Goal: Entertainment & Leisure: Consume media (video, audio)

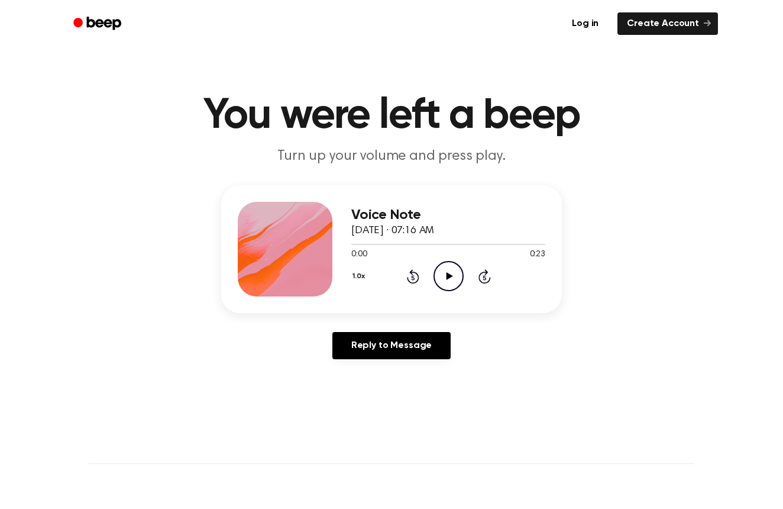
click at [444, 273] on icon "Play Audio" at bounding box center [449, 276] width 30 height 30
click at [444, 273] on icon "Pause Audio" at bounding box center [449, 276] width 30 height 30
click at [402, 276] on div "1.0x Rewind 5 seconds Play Audio Skip 5 seconds" at bounding box center [448, 276] width 194 height 30
click at [425, 270] on div "1.0x Rewind 5 seconds Play Audio Skip 5 seconds" at bounding box center [448, 276] width 194 height 30
click at [409, 285] on div "1.0x Rewind 5 seconds Play Audio Skip 5 seconds" at bounding box center [448, 276] width 194 height 30
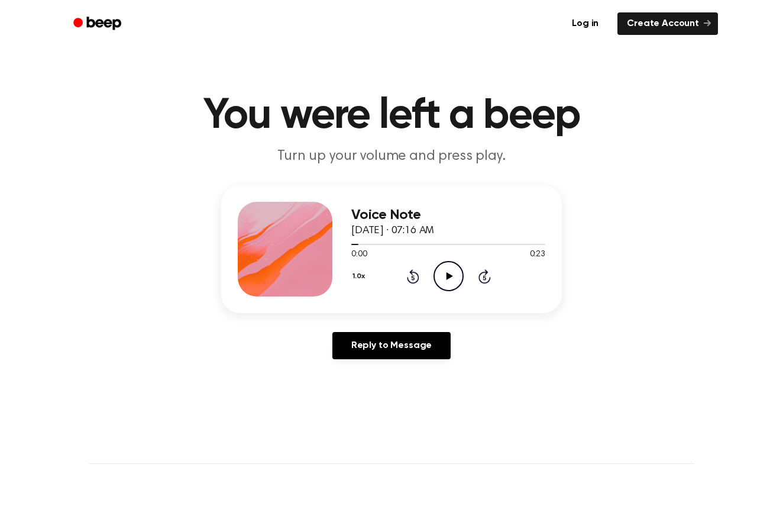
click at [409, 285] on div "1.0x Rewind 5 seconds Play Audio Skip 5 seconds" at bounding box center [448, 276] width 194 height 30
click at [412, 279] on icon at bounding box center [412, 277] width 3 height 5
click at [442, 276] on icon "Play Audio" at bounding box center [449, 276] width 30 height 30
click at [457, 256] on div "0:23 0:23" at bounding box center [448, 254] width 194 height 12
drag, startPoint x: 634, startPoint y: 49, endPoint x: 593, endPoint y: 41, distance: 41.5
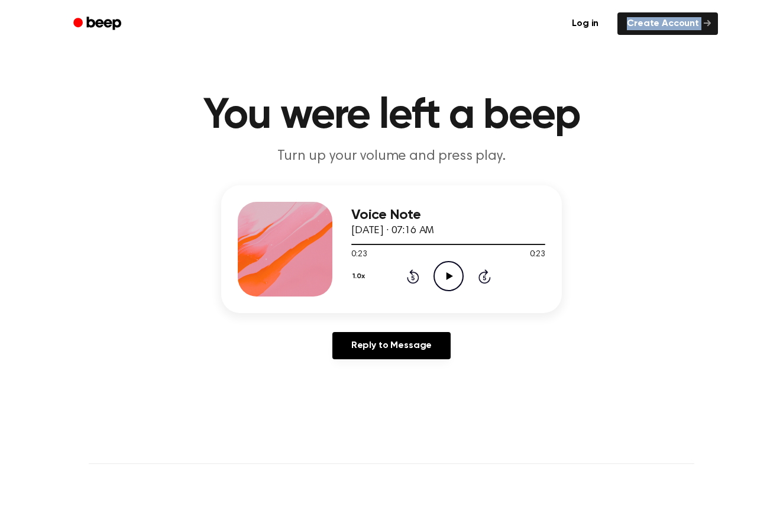
click at [596, 42] on div "Log in Create Account You were left a beep Turn up your volume and press play. …" at bounding box center [391, 477] width 783 height 954
click at [448, 267] on icon "Play Audio" at bounding box center [449, 276] width 30 height 30
click at [448, 267] on icon "Pause Audio" at bounding box center [449, 276] width 30 height 30
click at [451, 275] on icon at bounding box center [449, 276] width 7 height 8
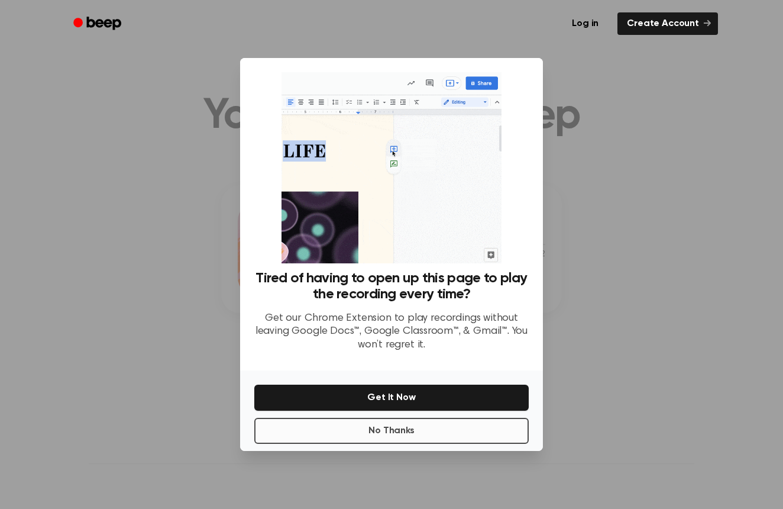
click at [404, 437] on button "No Thanks" at bounding box center [391, 431] width 274 height 26
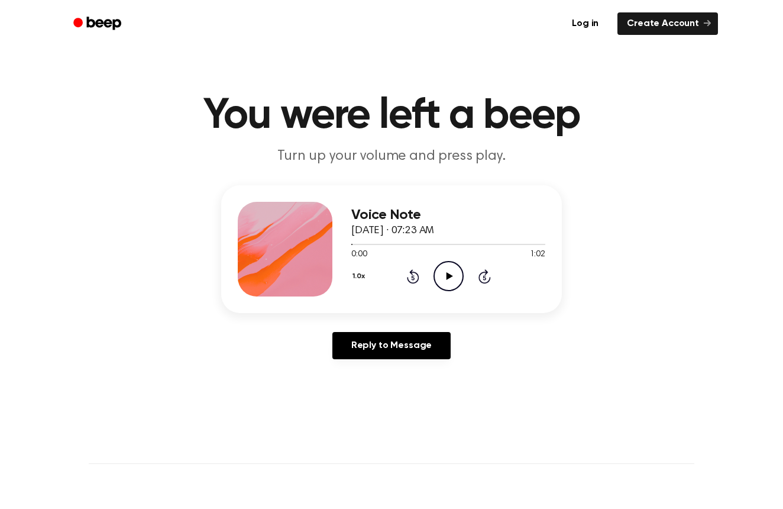
click at [444, 267] on icon "Play Audio" at bounding box center [449, 276] width 30 height 30
click at [446, 245] on div at bounding box center [448, 243] width 194 height 9
click at [446, 278] on icon "Play Audio" at bounding box center [449, 276] width 30 height 30
click at [486, 277] on icon "Skip 5 seconds" at bounding box center [484, 276] width 13 height 15
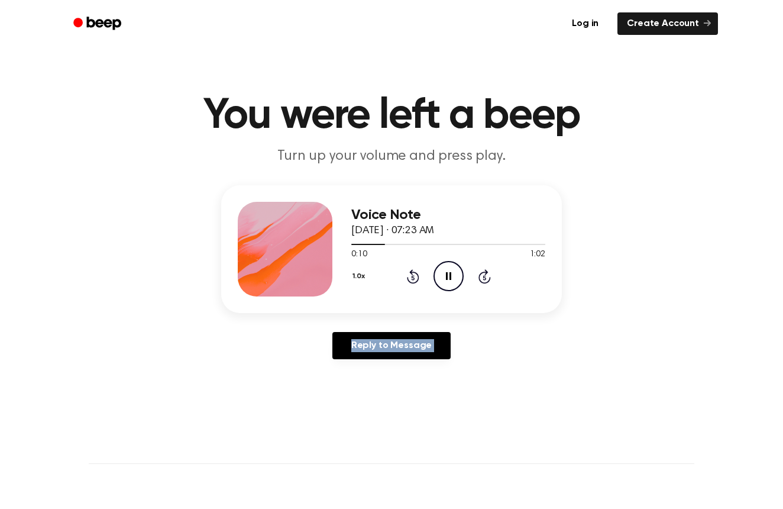
click at [486, 277] on icon "Skip 5 seconds" at bounding box center [484, 276] width 13 height 15
click at [304, 146] on header "You were left a beep Turn up your volume and press play." at bounding box center [391, 131] width 755 height 72
